Goal: Transaction & Acquisition: Book appointment/travel/reservation

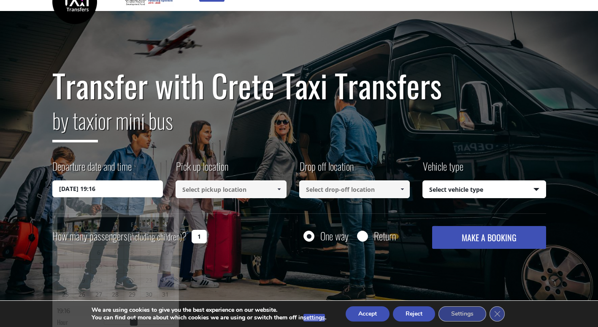
click at [147, 191] on input "24/08/2025 19:16" at bounding box center [107, 188] width 111 height 17
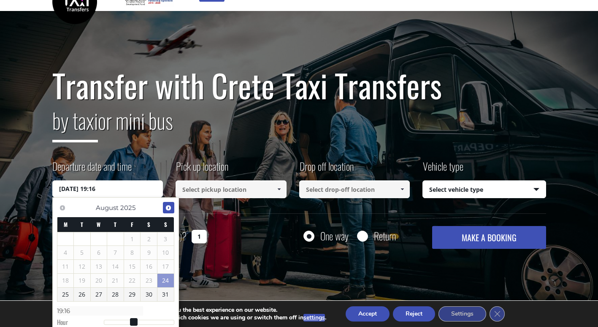
click at [171, 211] on span "Next" at bounding box center [168, 207] width 7 height 7
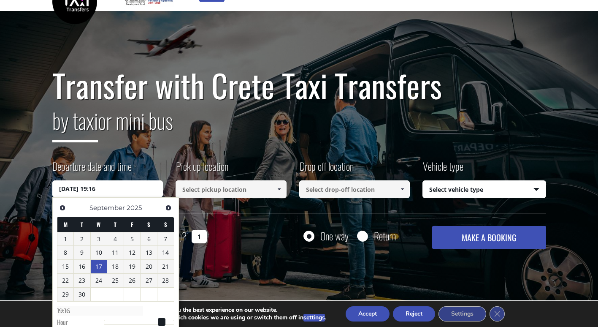
click at [96, 268] on link "17" at bounding box center [99, 267] width 16 height 14
type input "17/09/2025 00:00"
click at [228, 192] on input at bounding box center [231, 189] width 111 height 18
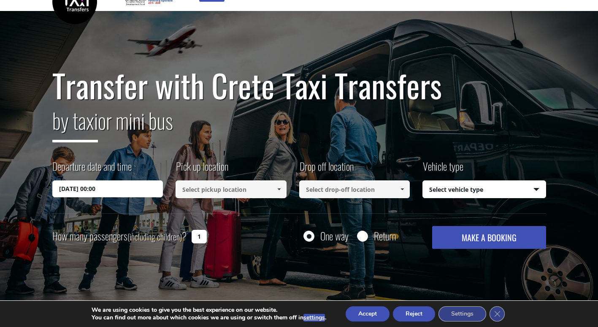
click at [278, 190] on span at bounding box center [279, 189] width 7 height 7
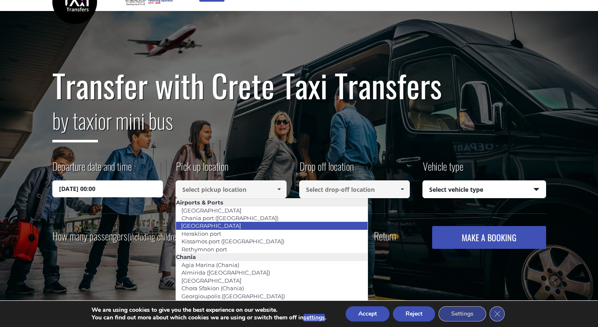
click at [252, 227] on li "[GEOGRAPHIC_DATA]" at bounding box center [272, 226] width 192 height 8
type input "[GEOGRAPHIC_DATA]"
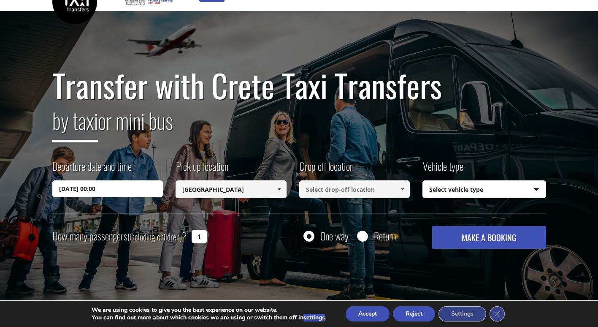
click at [348, 190] on input at bounding box center [354, 189] width 111 height 18
click at [402, 188] on span at bounding box center [402, 189] width 7 height 7
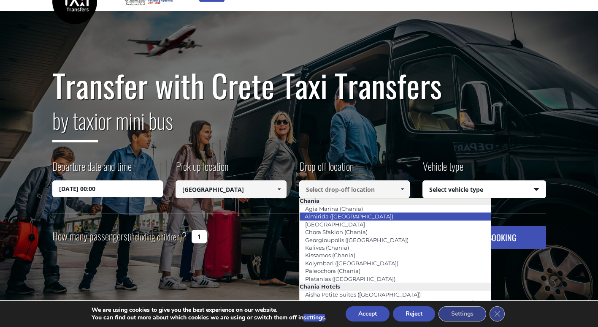
scroll to position [58, 0]
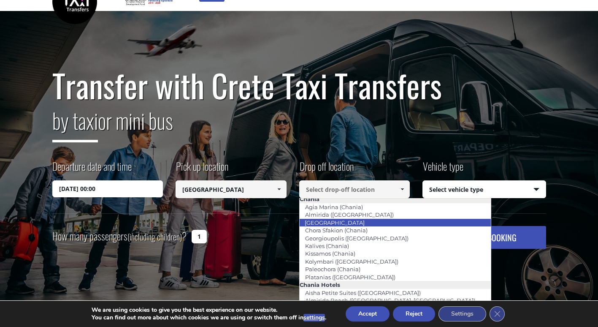
click at [354, 226] on li "[GEOGRAPHIC_DATA]" at bounding box center [396, 223] width 192 height 8
type input "[GEOGRAPHIC_DATA]"
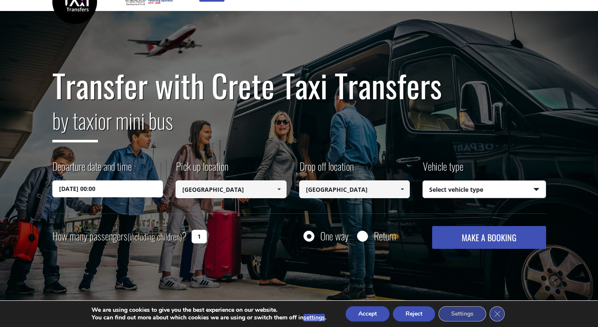
click at [433, 191] on select "Select vehicle type Taxi (4 passengers) Mercedes E Class Mini Van (7 passengers…" at bounding box center [484, 190] width 123 height 18
select select "540"
click at [423, 181] on select "Select vehicle type Taxi (4 passengers) Mercedes E Class Mini Van (7 passengers…" at bounding box center [484, 190] width 123 height 18
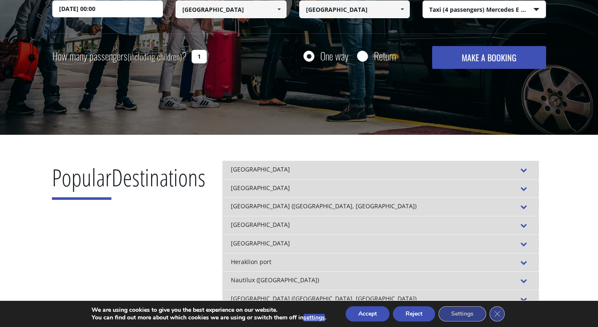
scroll to position [107, 0]
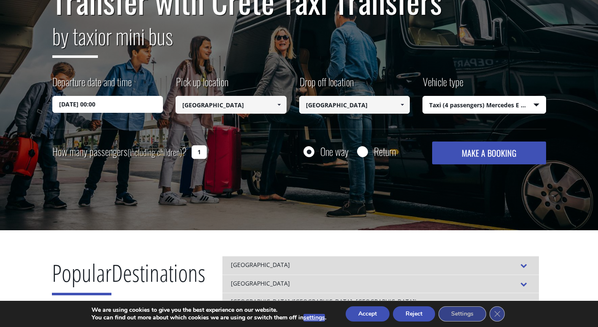
click at [471, 146] on button "MAKE A BOOKING" at bounding box center [489, 152] width 114 height 23
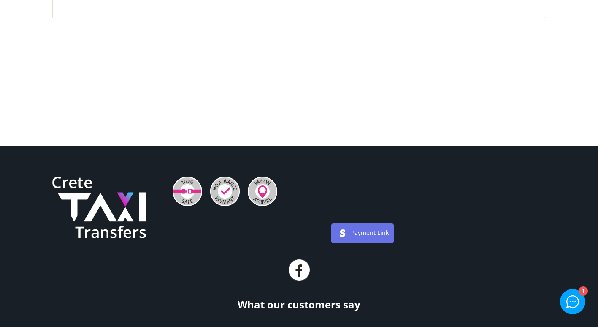
scroll to position [12, 0]
